Goal: Book appointment/travel/reservation

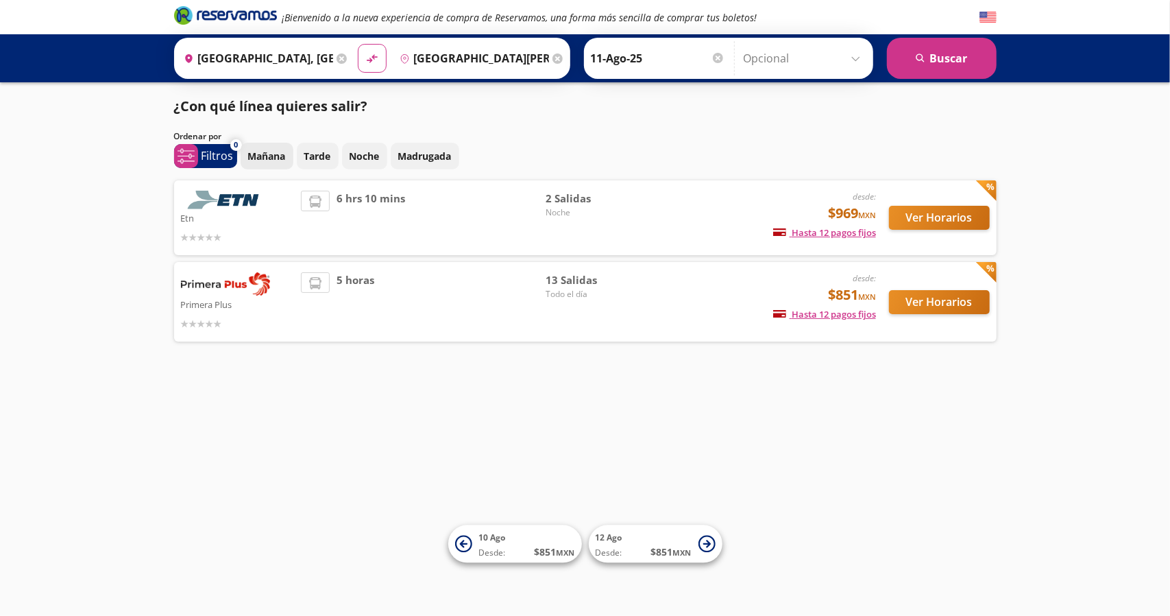
click at [274, 159] on p "Mañana" at bounding box center [267, 156] width 38 height 14
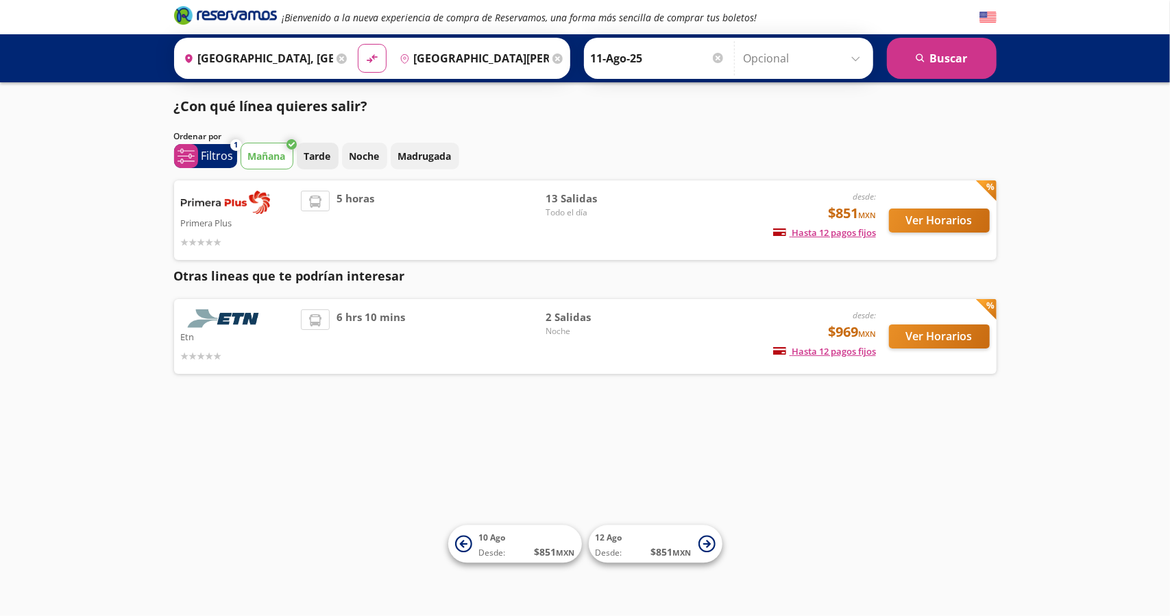
click at [305, 157] on p "Tarde" at bounding box center [317, 156] width 27 height 14
click at [278, 156] on p "Mañana" at bounding box center [267, 156] width 38 height 14
click at [317, 159] on p "Tarde" at bounding box center [317, 156] width 27 height 14
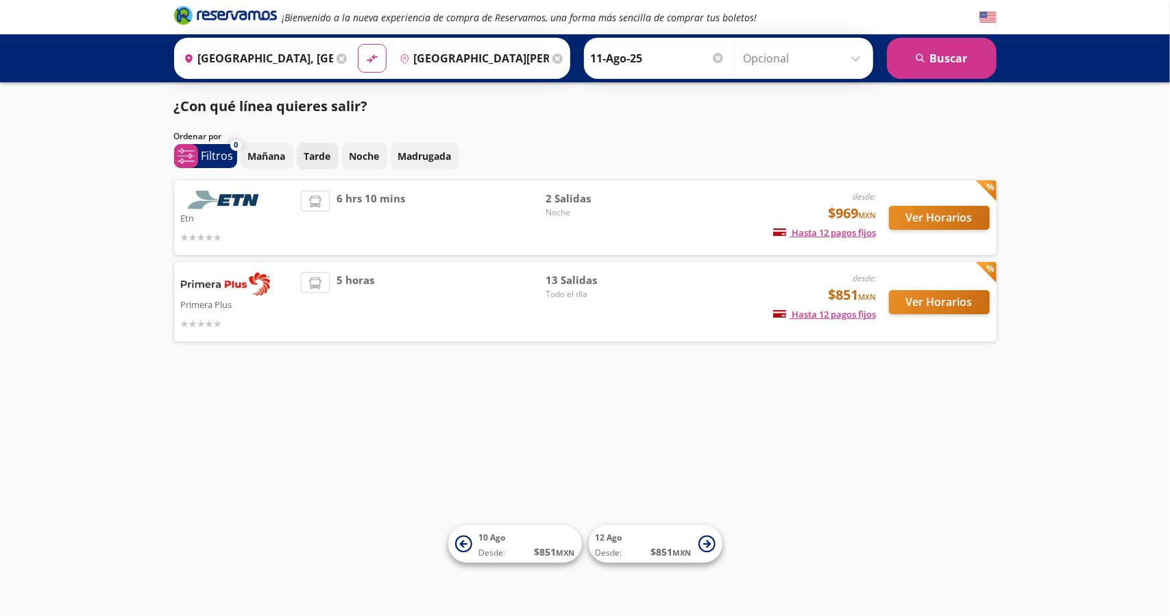
click at [322, 156] on p "Tarde" at bounding box center [317, 156] width 27 height 14
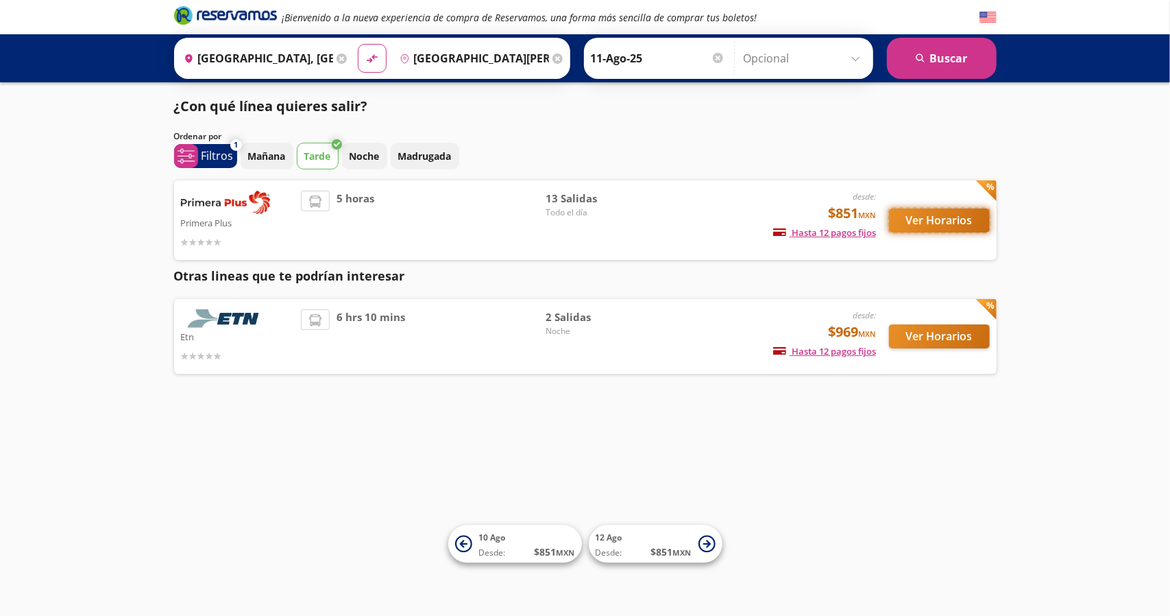
click at [959, 223] on button "Ver Horarios" at bounding box center [939, 220] width 101 height 24
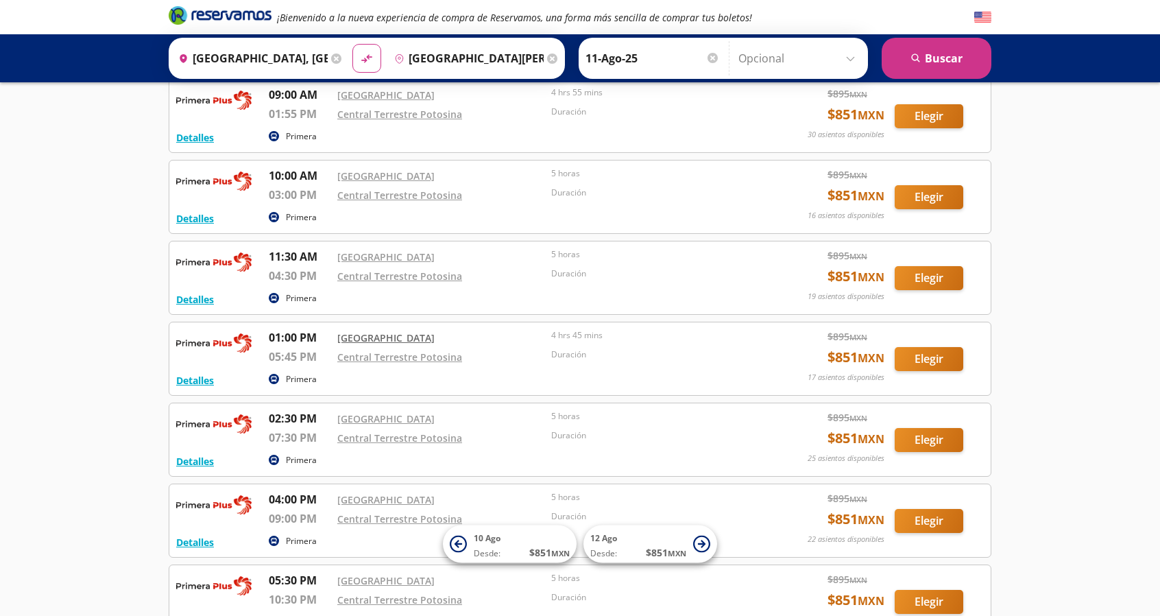
scroll to position [411, 0]
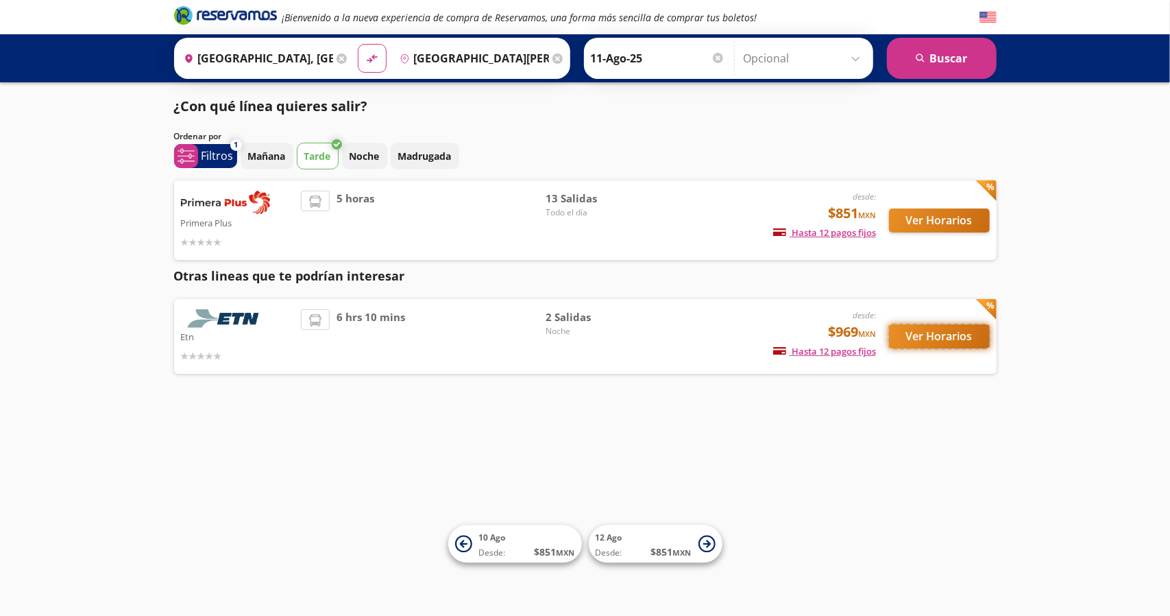
click at [943, 335] on button "Ver Horarios" at bounding box center [939, 336] width 101 height 24
click at [954, 225] on button "Ver Horarios" at bounding box center [939, 220] width 101 height 24
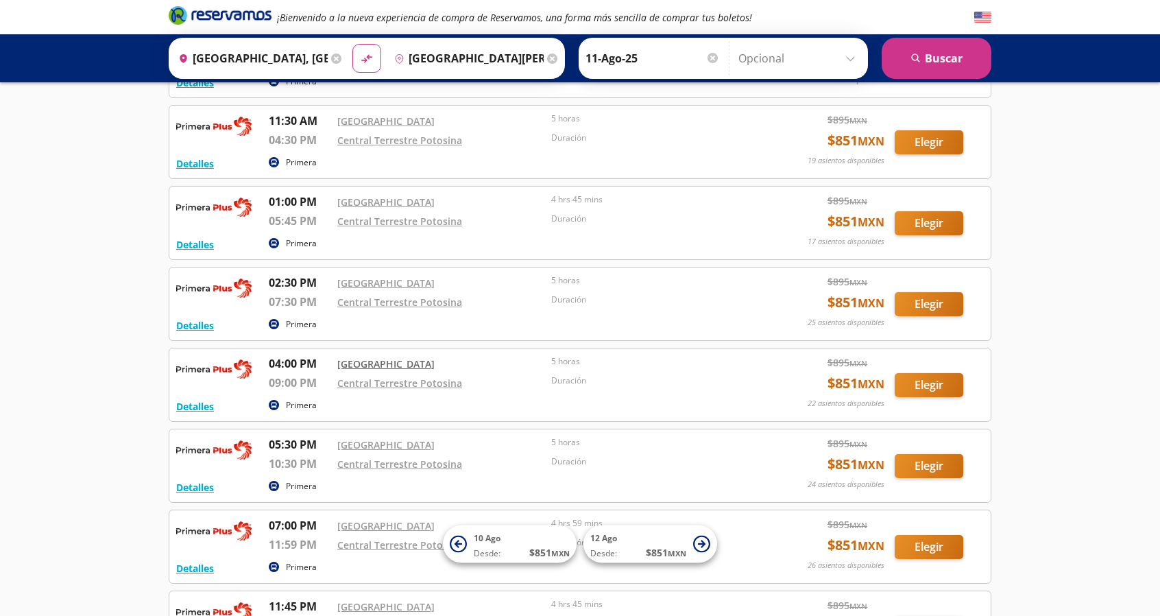
scroll to position [549, 0]
